Goal: Find specific page/section: Find specific page/section

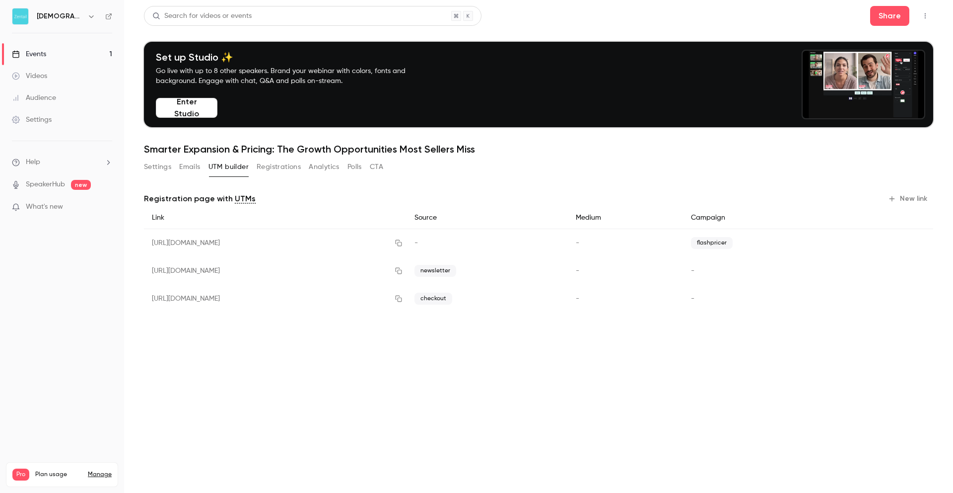
click at [199, 106] on button "Enter Studio" at bounding box center [187, 108] width 62 height 20
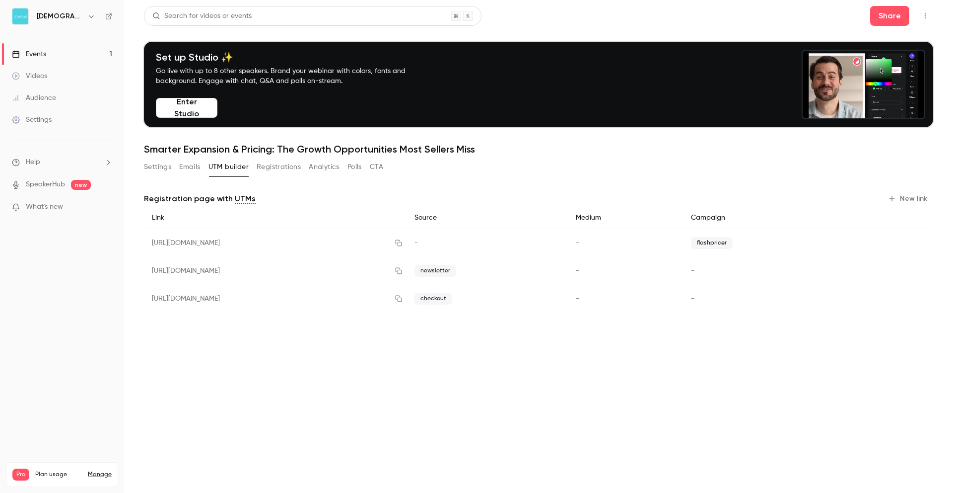
click at [198, 110] on button "Enter Studio" at bounding box center [187, 108] width 62 height 20
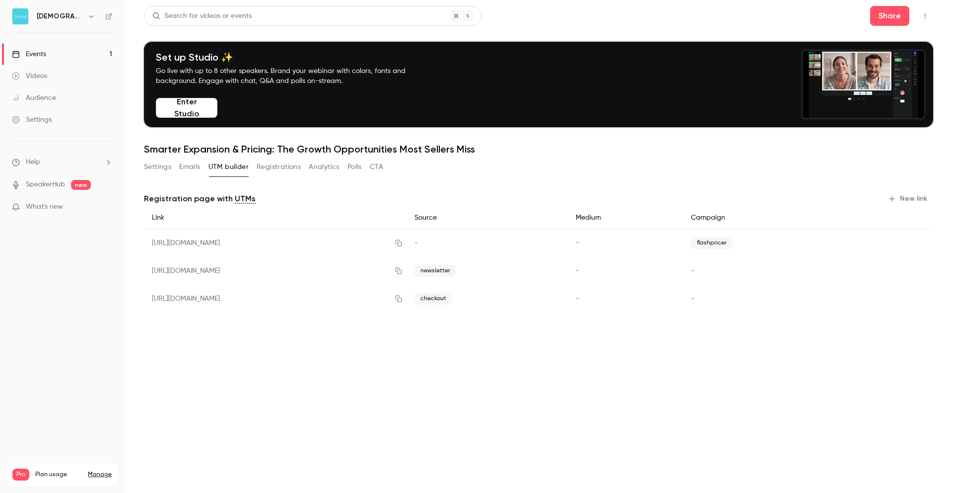
click at [322, 167] on button "Analytics" at bounding box center [324, 167] width 31 height 16
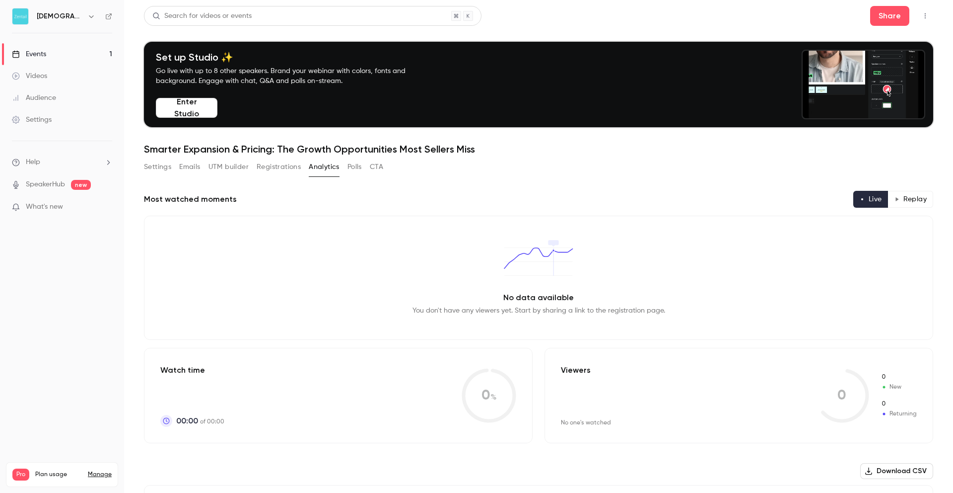
click at [267, 164] on button "Registrations" at bounding box center [279, 167] width 44 height 16
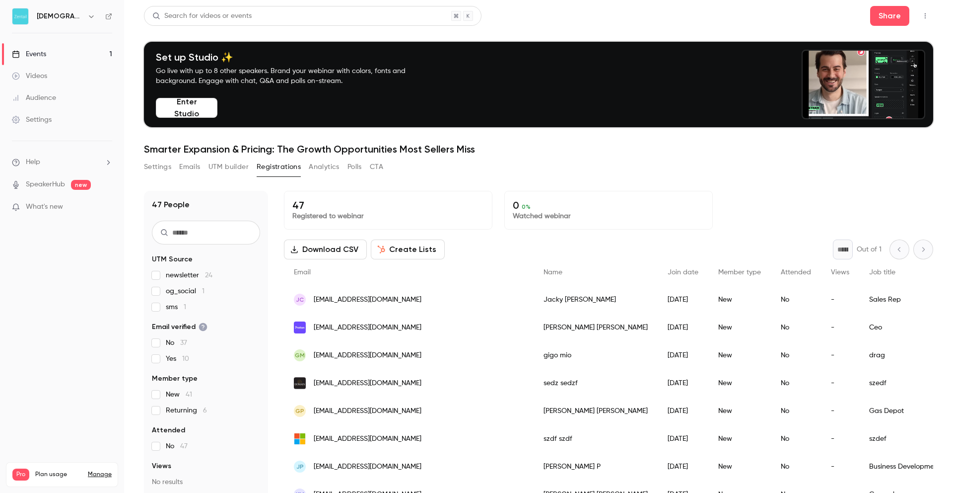
click at [165, 165] on button "Settings" at bounding box center [157, 167] width 27 height 16
